Goal: Task Accomplishment & Management: Manage account settings

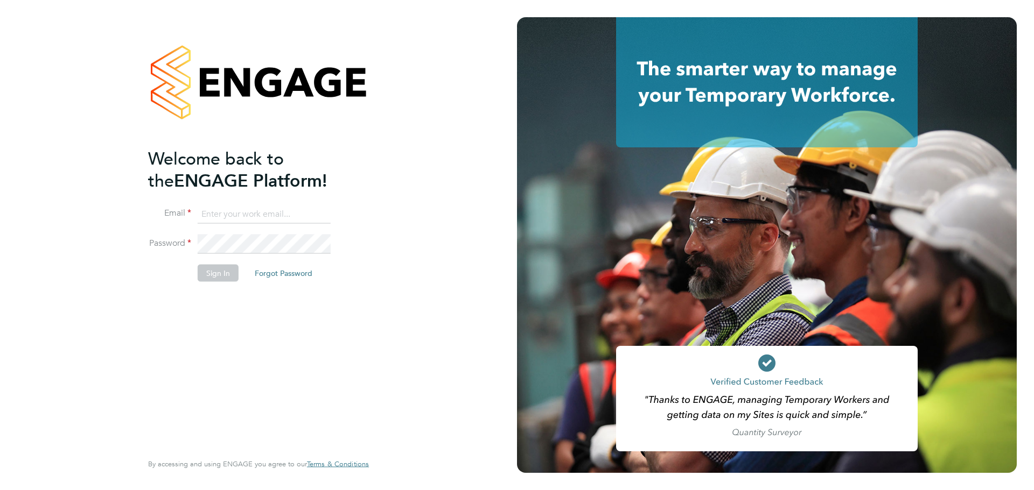
type input "jack.smith@uk.g4s.com"
click at [206, 276] on button "Sign In" at bounding box center [218, 272] width 41 height 17
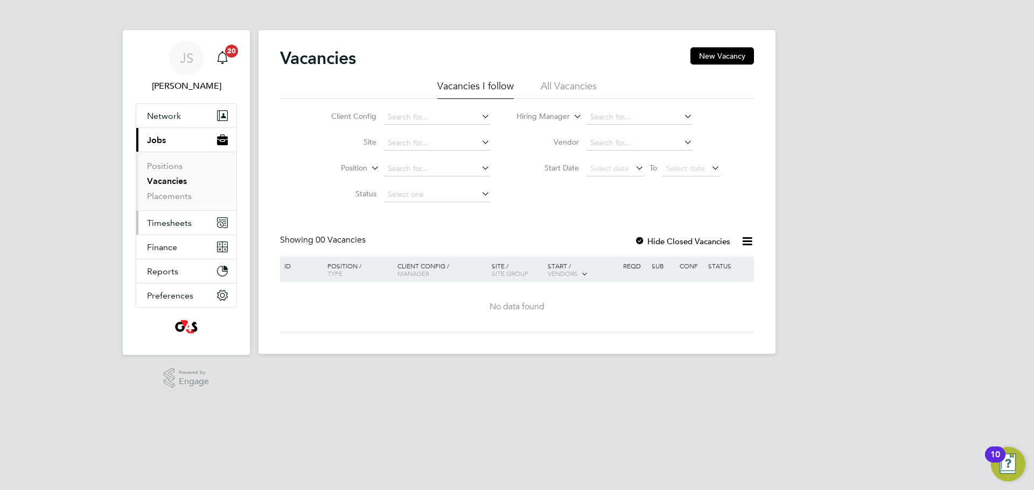
click at [161, 222] on span "Timesheets" at bounding box center [169, 223] width 45 height 10
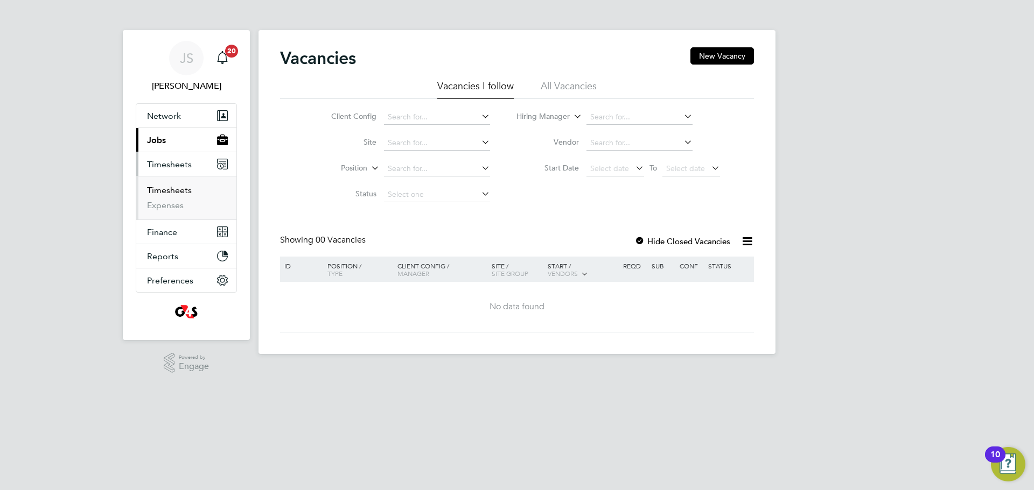
click at [163, 185] on link "Timesheets" at bounding box center [169, 190] width 45 height 10
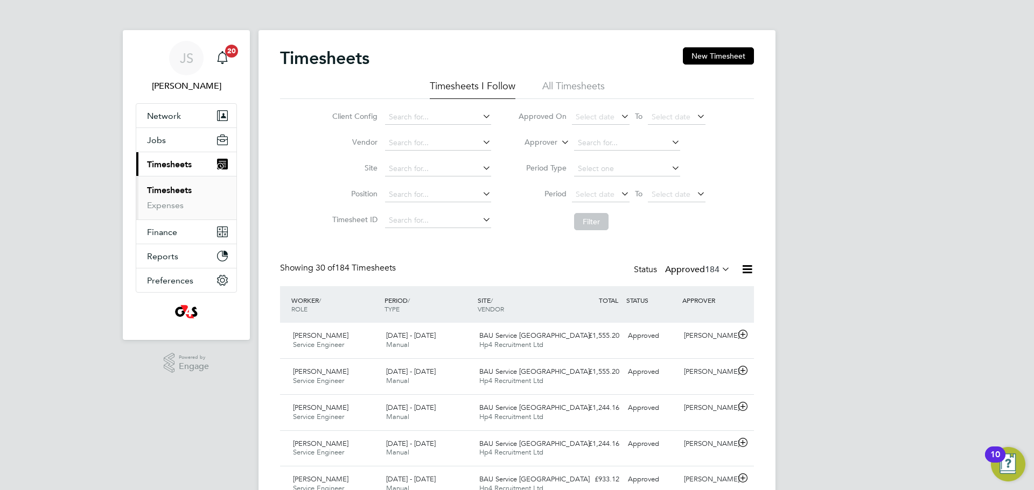
click at [719, 269] on icon at bounding box center [719, 269] width 0 height 15
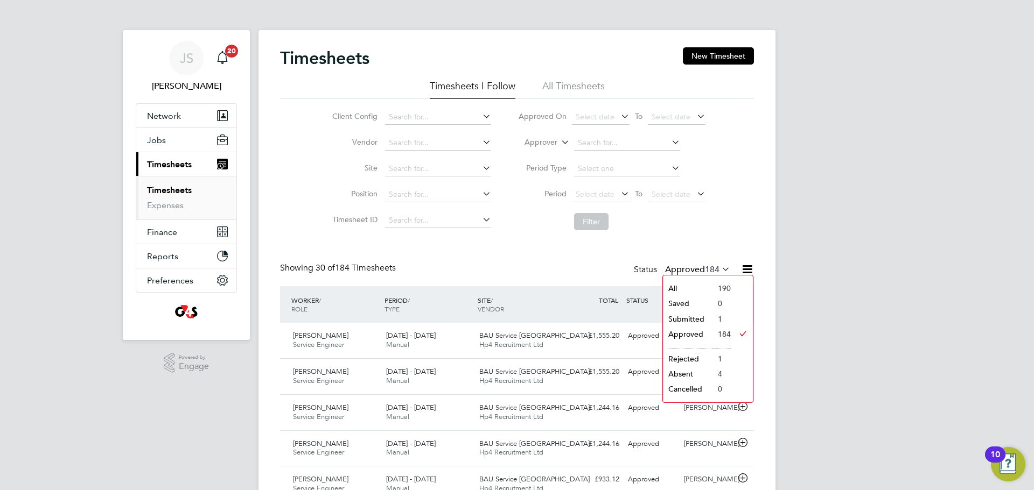
click at [690, 318] on li "Submitted" at bounding box center [688, 319] width 50 height 15
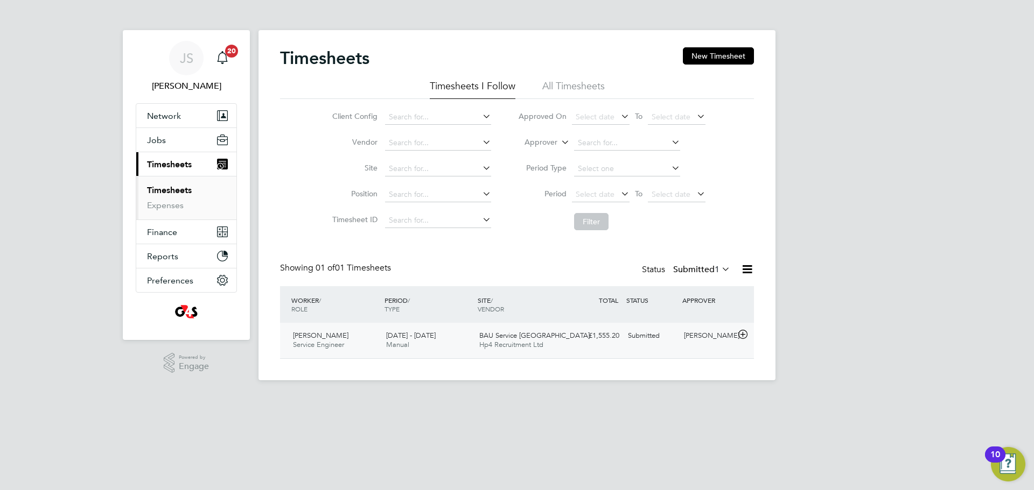
click at [744, 333] on icon at bounding box center [742, 335] width 13 height 9
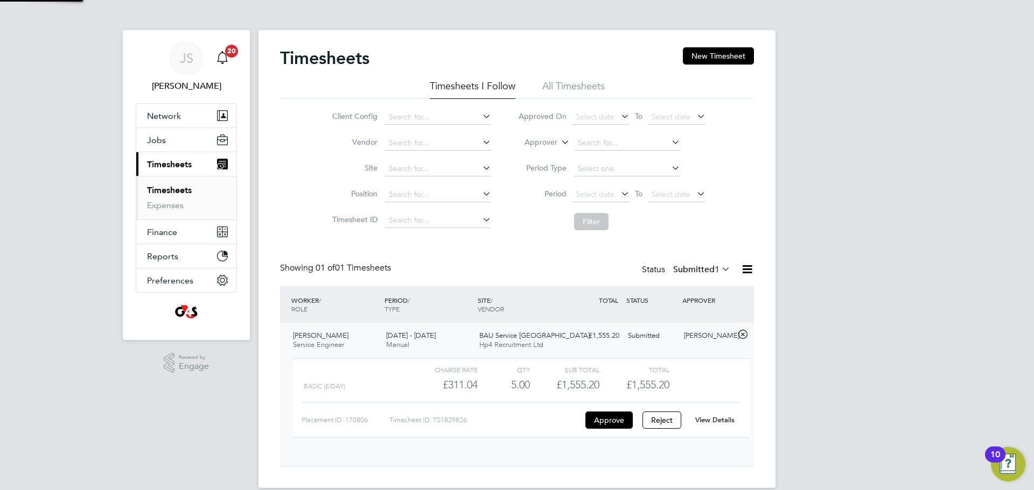
scroll to position [18, 105]
click at [617, 418] on button "Approve" at bounding box center [608, 420] width 47 height 17
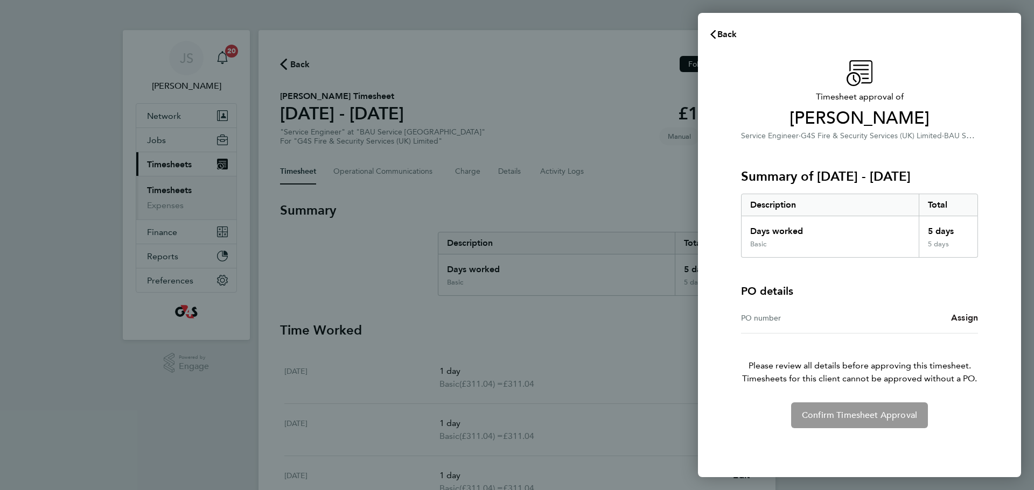
click at [964, 315] on span "Assign" at bounding box center [964, 318] width 27 height 10
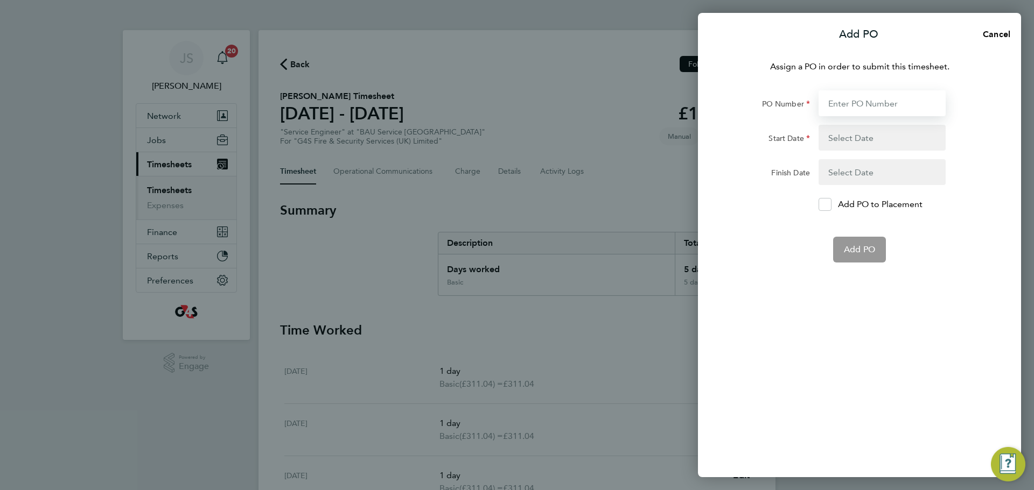
click at [857, 103] on input "PO Number" at bounding box center [881, 103] width 127 height 26
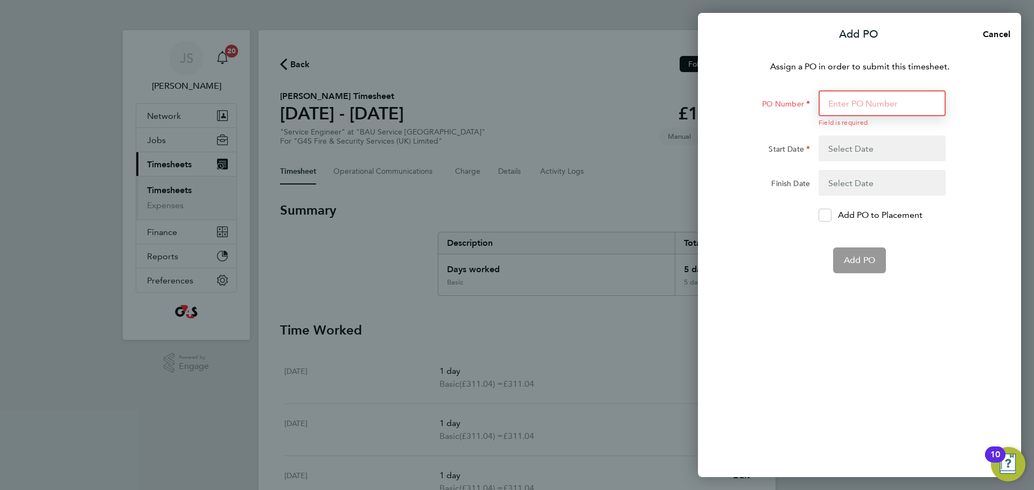
click at [859, 101] on input "PO Number" at bounding box center [881, 103] width 127 height 26
paste input "50SE-BST8904-JH"
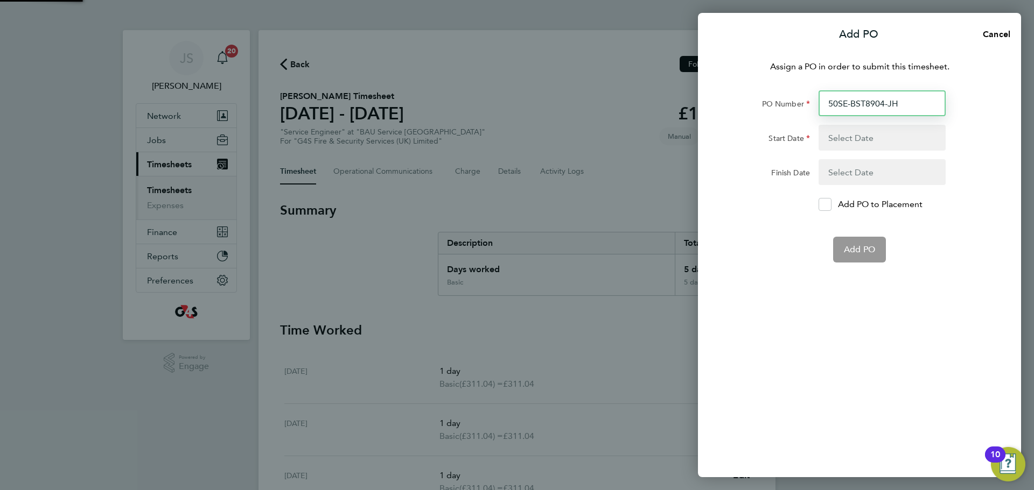
type input "50SE-BST8904-JH"
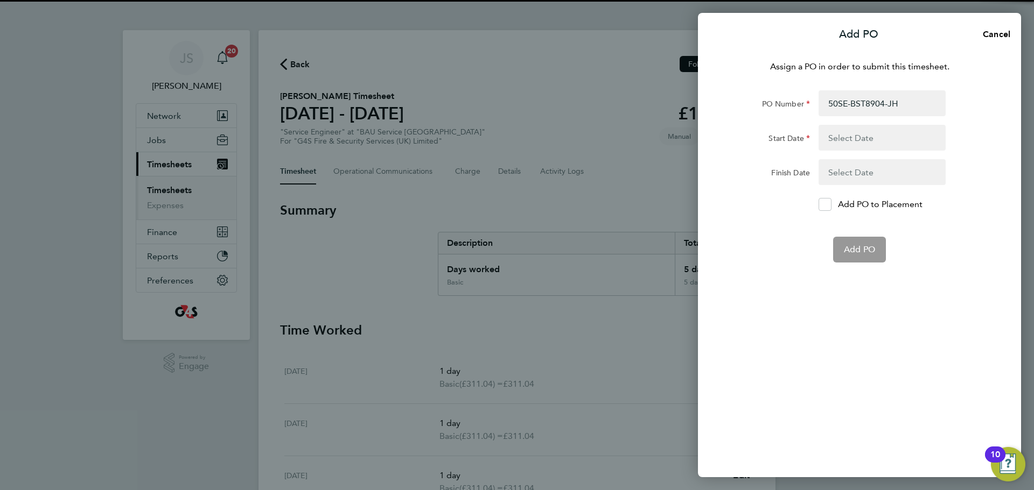
click at [865, 141] on button "button" at bounding box center [881, 138] width 127 height 26
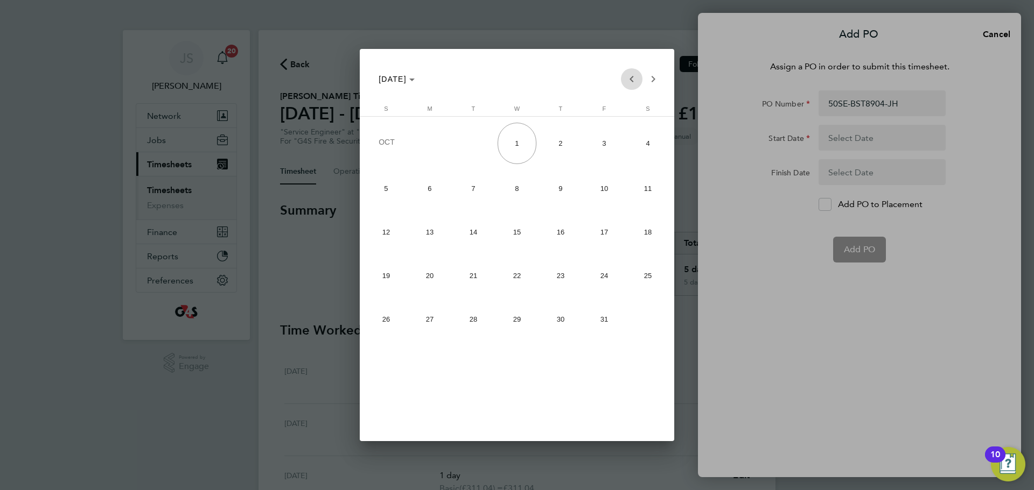
click at [634, 81] on span "Previous month" at bounding box center [632, 79] width 22 height 22
click at [441, 320] on span "22" at bounding box center [429, 316] width 39 height 39
type input "22 Sep 25"
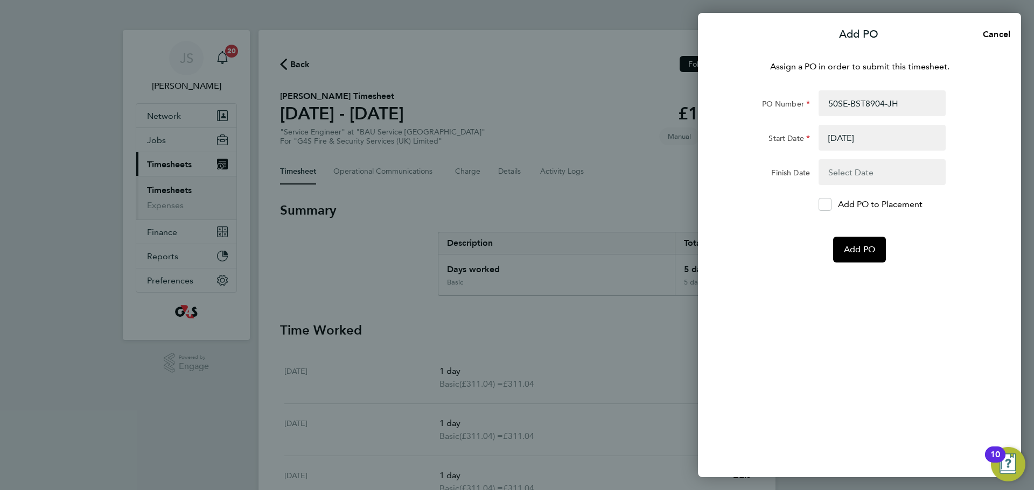
click at [863, 182] on button "button" at bounding box center [881, 172] width 127 height 26
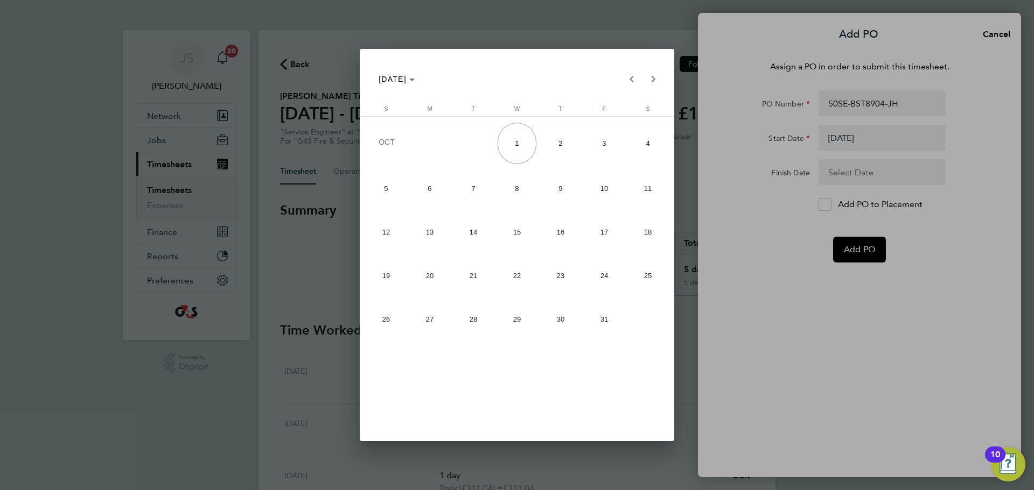
click at [480, 322] on span "28" at bounding box center [473, 319] width 39 height 39
type input "28 Oct 25"
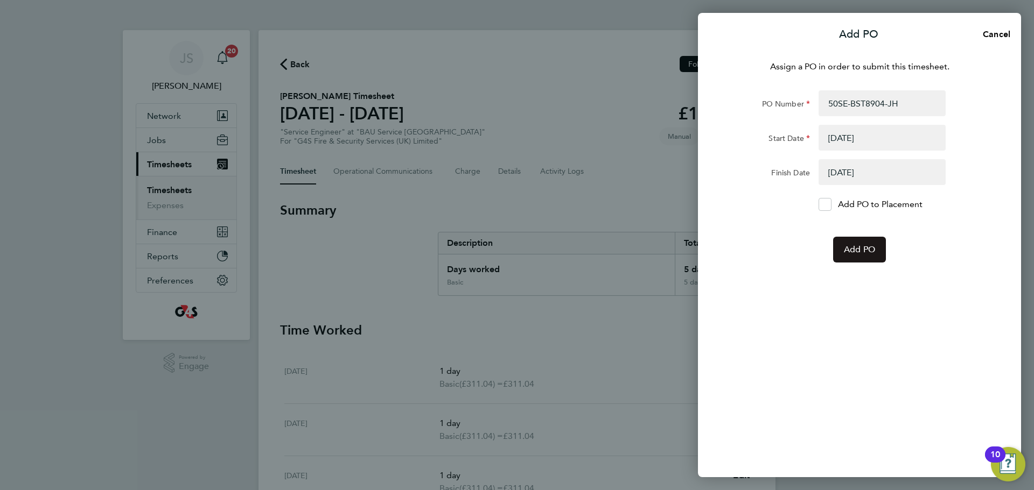
click at [862, 243] on button "Add PO" at bounding box center [859, 250] width 53 height 26
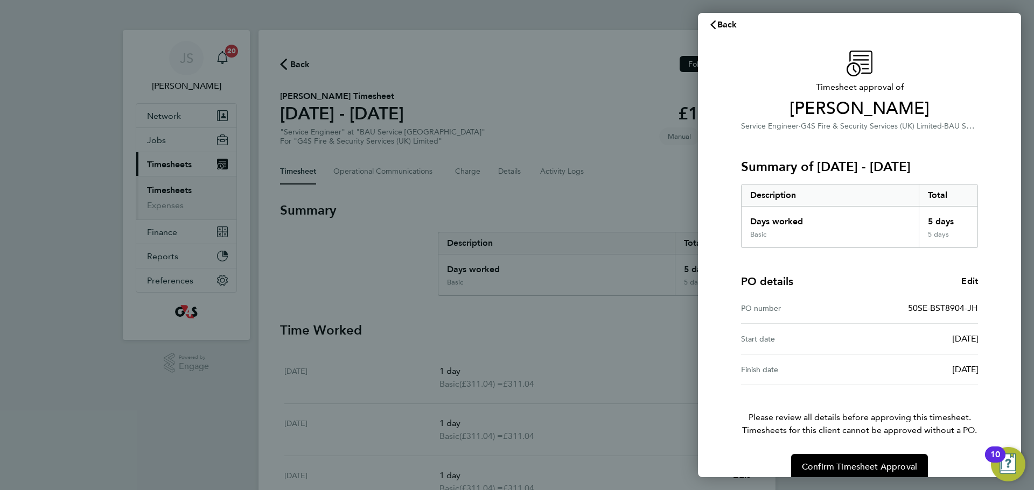
scroll to position [25, 0]
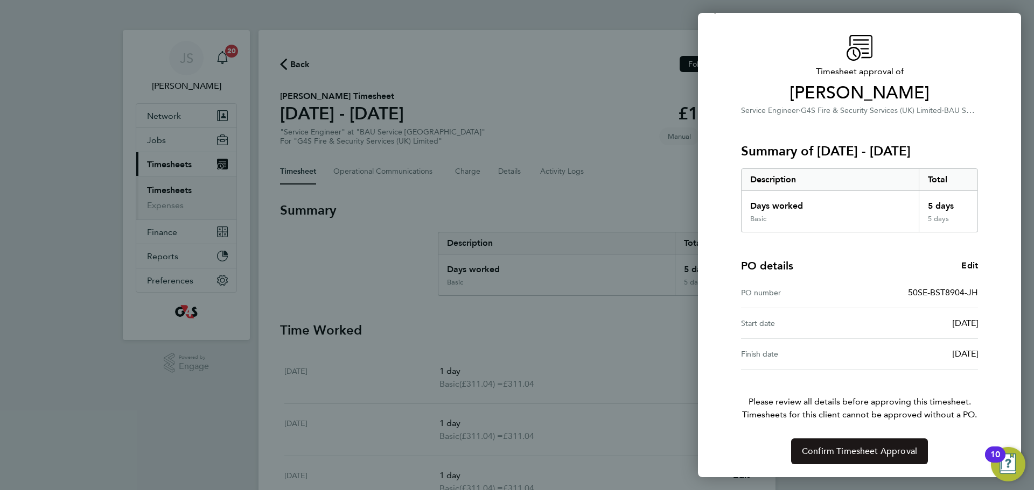
click at [857, 449] on span "Confirm Timesheet Approval" at bounding box center [859, 451] width 115 height 11
